Goal: Information Seeking & Learning: Learn about a topic

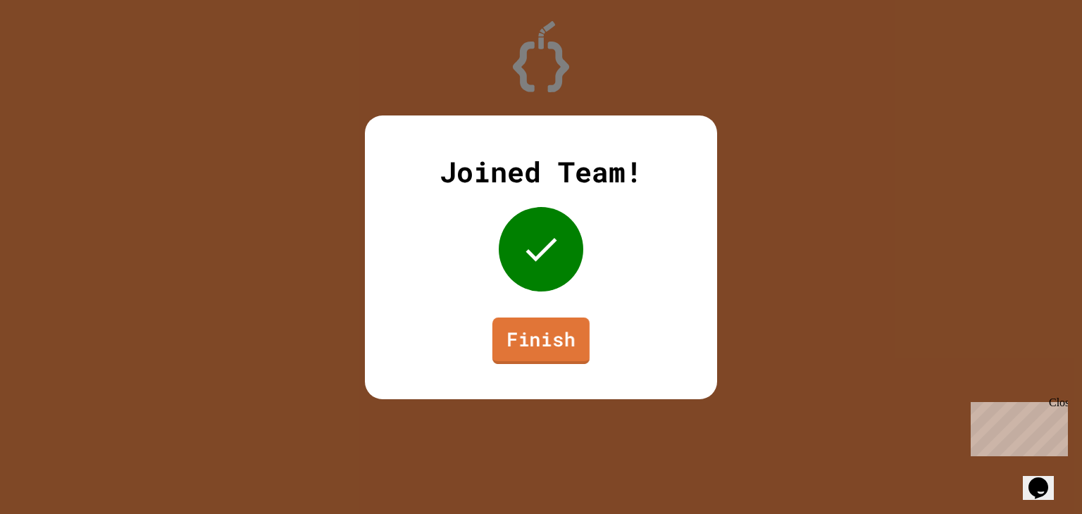
click at [533, 330] on link "Finish" at bounding box center [540, 340] width 97 height 46
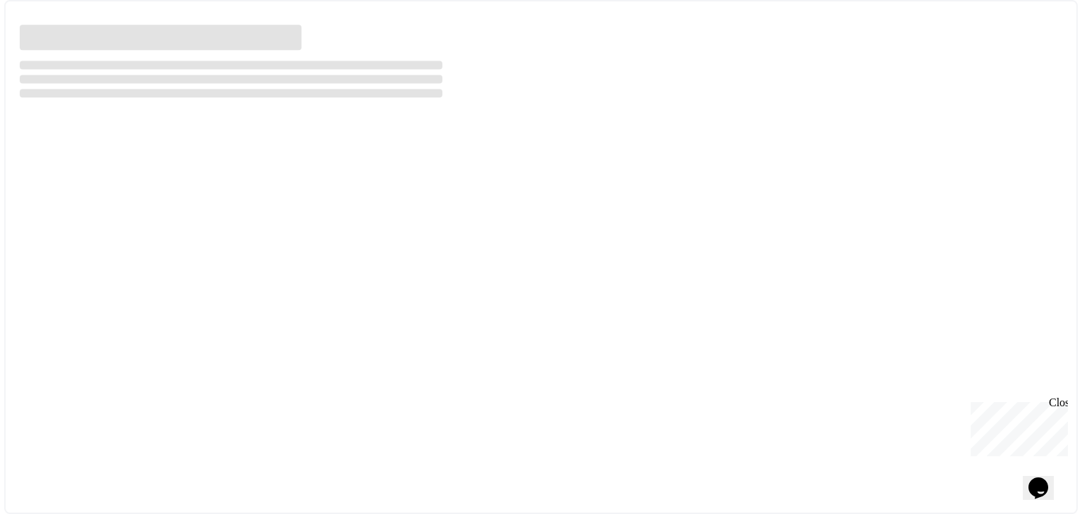
click at [536, 325] on div at bounding box center [540, 257] width 1073 height 514
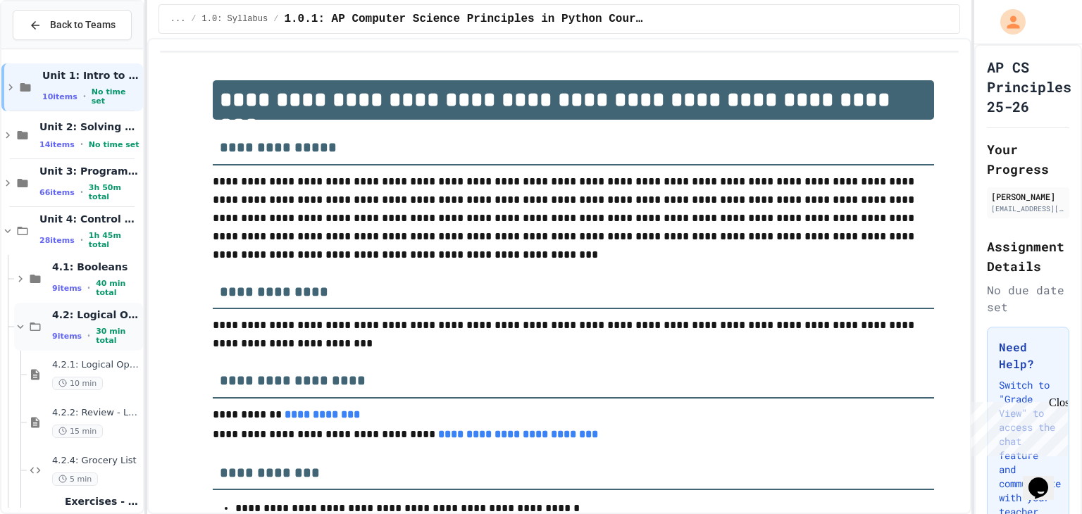
click at [25, 327] on icon at bounding box center [20, 326] width 13 height 13
click at [34, 382] on div "4.3: Comparison Operators 10 items • 35 min total" at bounding box center [78, 375] width 129 height 48
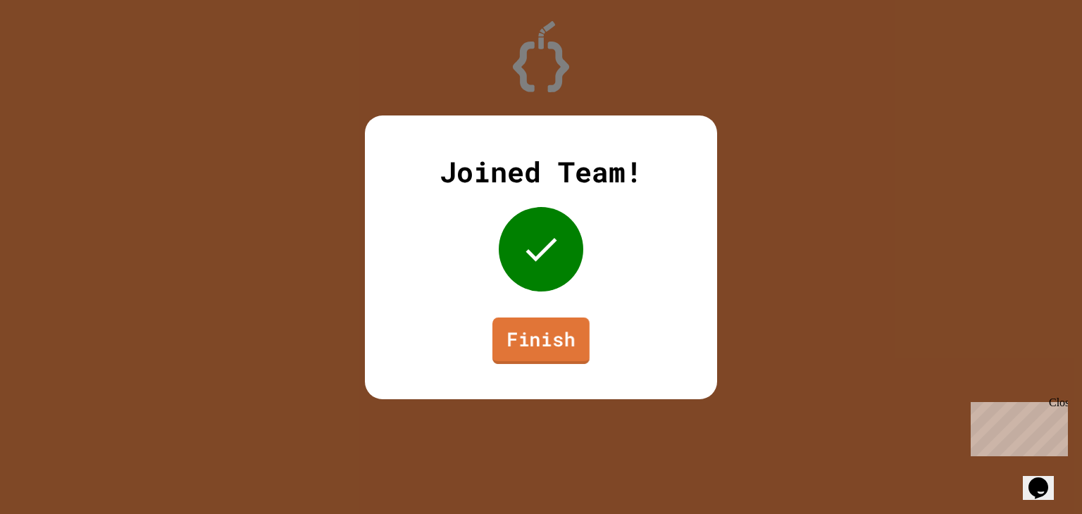
click at [533, 330] on link "Finish" at bounding box center [540, 340] width 97 height 46
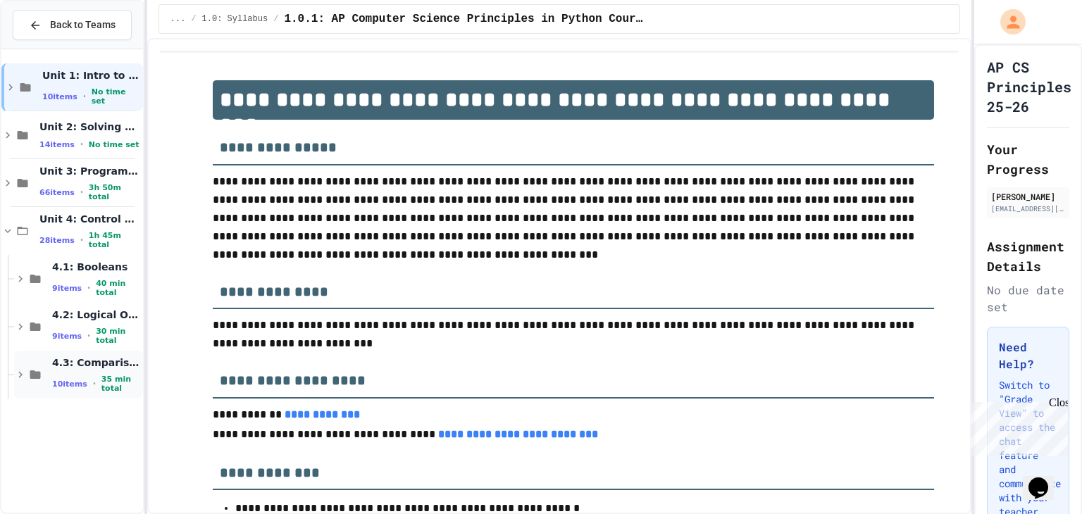
click at [59, 384] on span "10 items" at bounding box center [69, 384] width 35 height 9
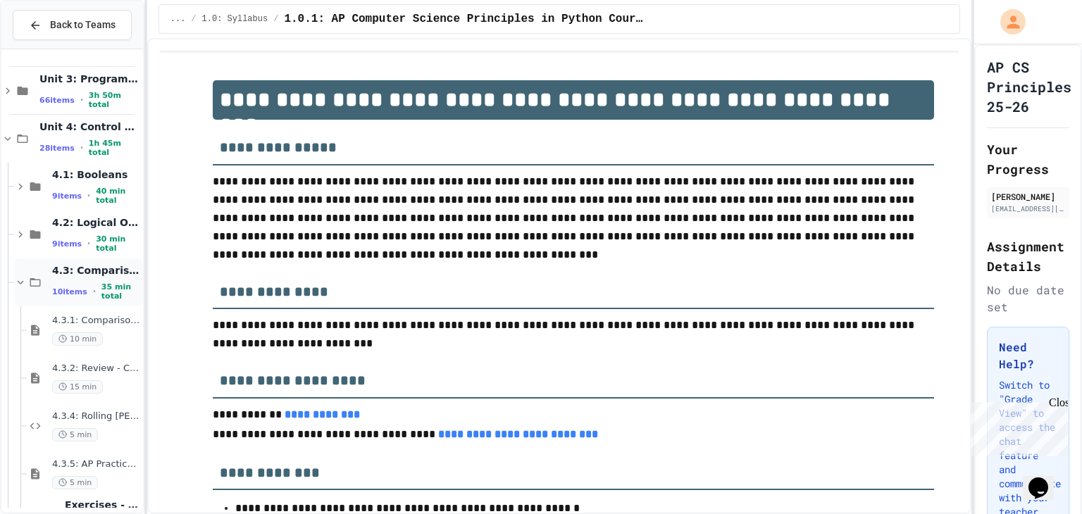
scroll to position [93, 0]
click at [73, 356] on div "4.3.2: Review - Comparison Operators 15 min" at bounding box center [85, 377] width 116 height 48
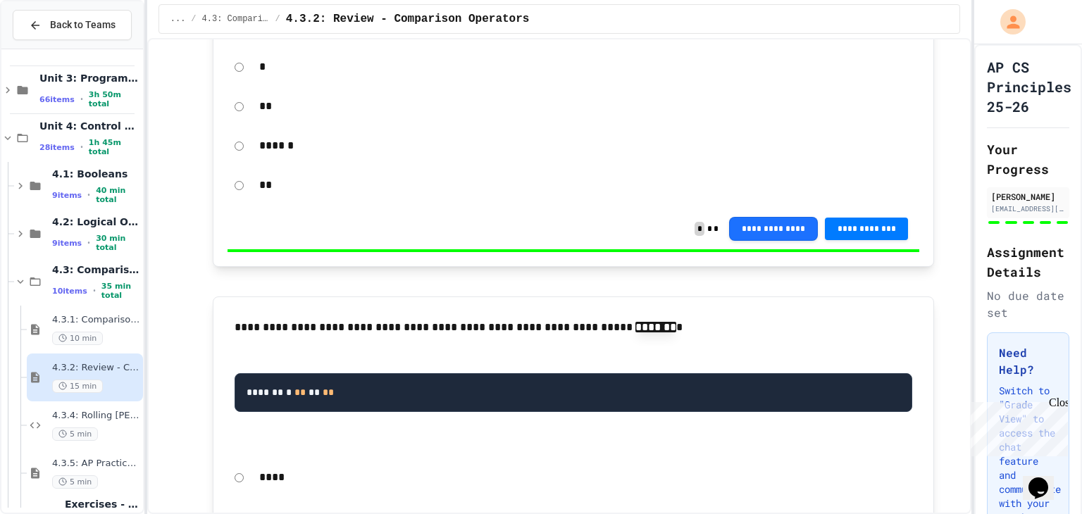
scroll to position [684, 0]
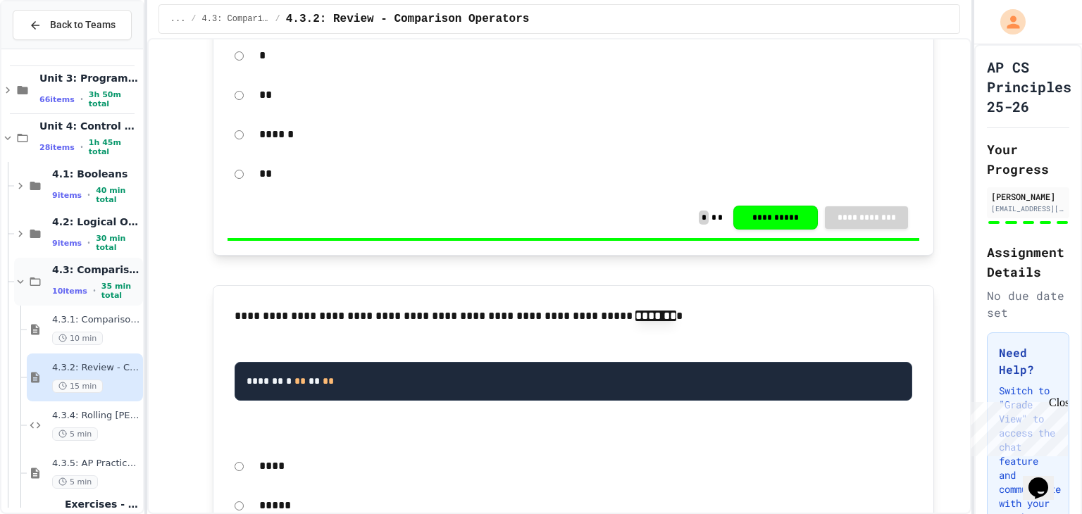
click at [56, 287] on span "10 items" at bounding box center [69, 291] width 35 height 9
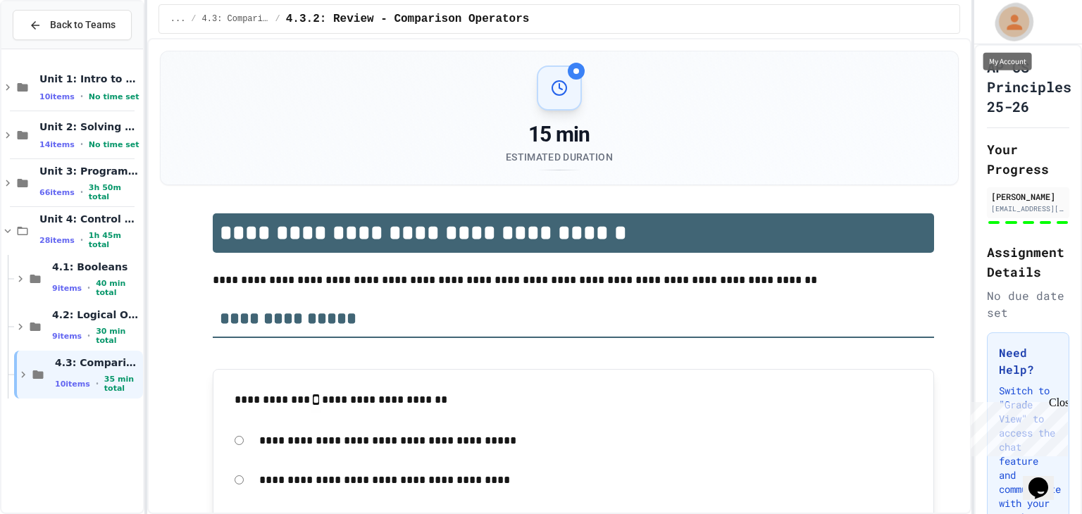
click at [1001, 23] on div "My Account" at bounding box center [1013, 21] width 30 height 30
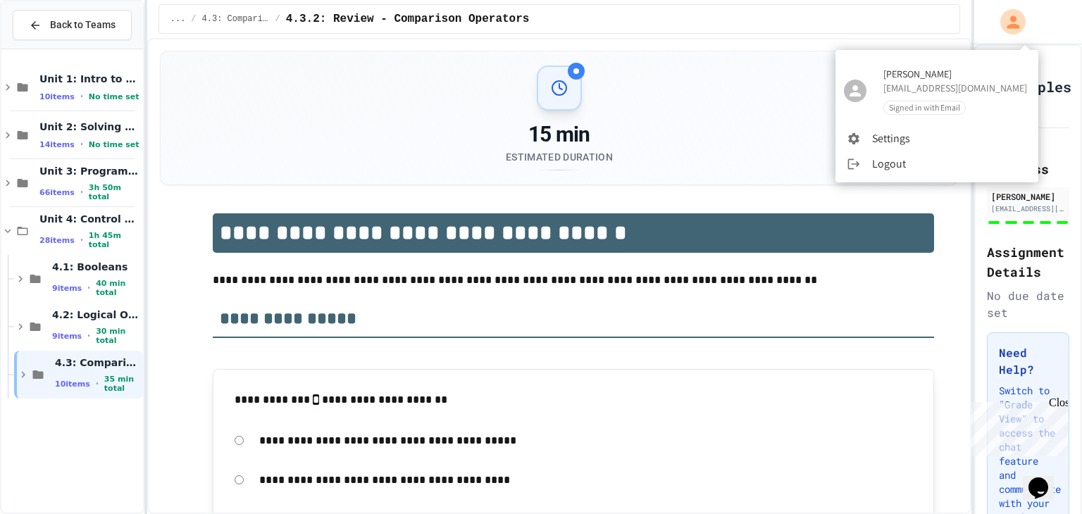
click at [972, 22] on div at bounding box center [541, 257] width 1082 height 514
